Goal: Information Seeking & Learning: Learn about a topic

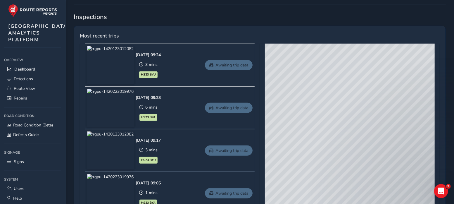
scroll to position [229, 0]
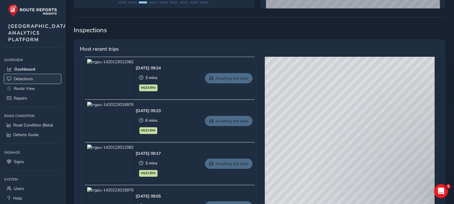
click at [30, 82] on span "Detections" at bounding box center [23, 79] width 19 height 6
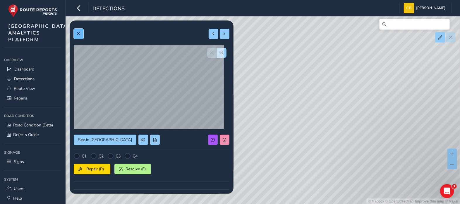
click at [78, 35] on span at bounding box center [78, 34] width 4 height 4
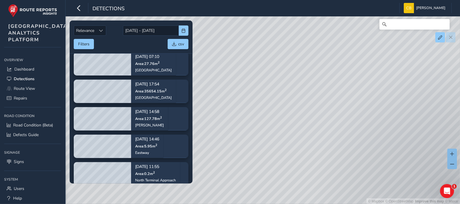
scroll to position [88, 0]
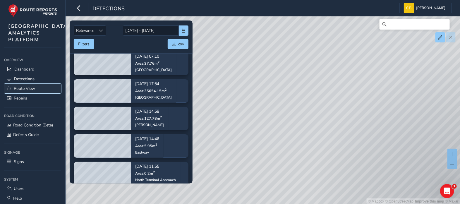
click at [28, 91] on span "Route View" at bounding box center [24, 89] width 21 height 6
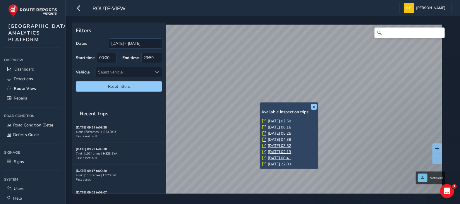
click at [279, 120] on link "[DATE] 07:58" at bounding box center [279, 121] width 23 height 5
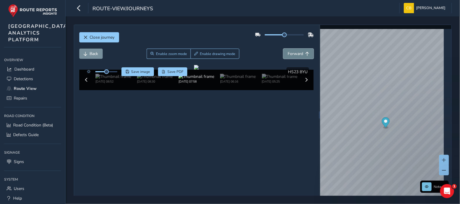
click at [305, 52] on span "Forward" at bounding box center [307, 54] width 4 height 4
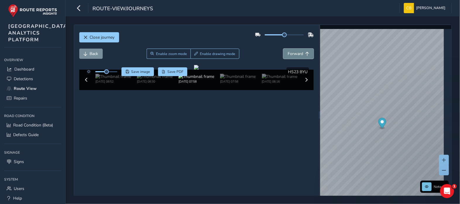
click at [305, 52] on span "Forward" at bounding box center [307, 54] width 4 height 4
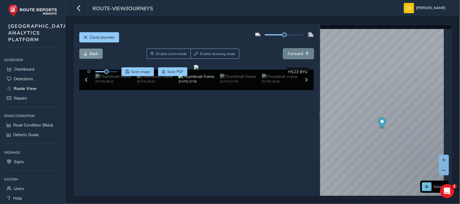
click at [305, 52] on span "Forward" at bounding box center [307, 54] width 4 height 4
